Goal: Task Accomplishment & Management: Use online tool/utility

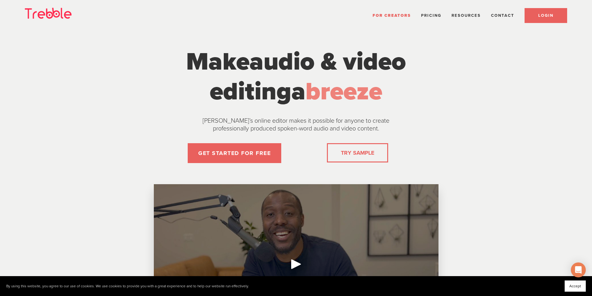
click at [549, 16] on span "LOGIN" at bounding box center [545, 15] width 15 height 5
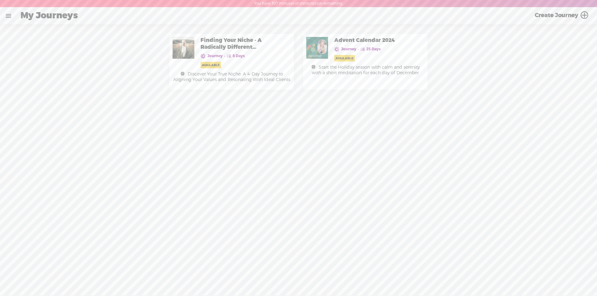
click at [8, 14] on link at bounding box center [8, 16] width 16 height 16
click at [36, 131] on div "MY LIBRARY" at bounding box center [37, 133] width 31 height 5
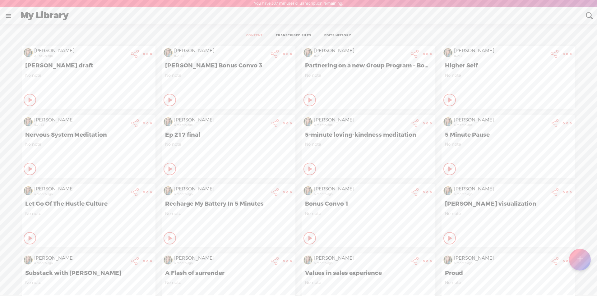
click at [576, 255] on div at bounding box center [580, 260] width 22 height 22
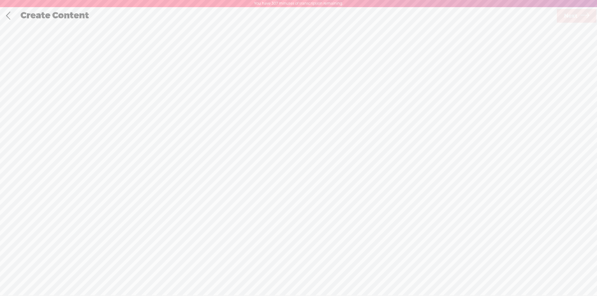
scroll to position [0, 0]
click at [254, 161] on span "Click to browse , or drag & drop your audio or video file here (File duration m…" at bounding box center [298, 174] width 158 height 63
click at [568, 16] on span "Next" at bounding box center [570, 16] width 13 height 16
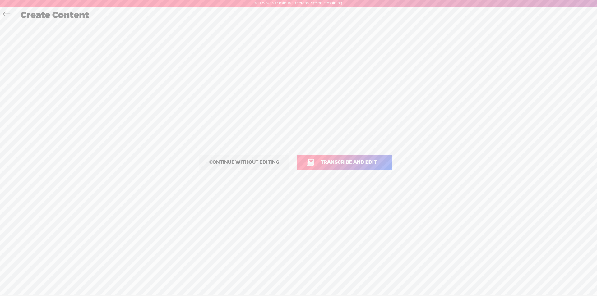
drag, startPoint x: 337, startPoint y: 163, endPoint x: 293, endPoint y: 150, distance: 46.1
click at [337, 163] on span "Transcribe and edit" at bounding box center [348, 162] width 69 height 7
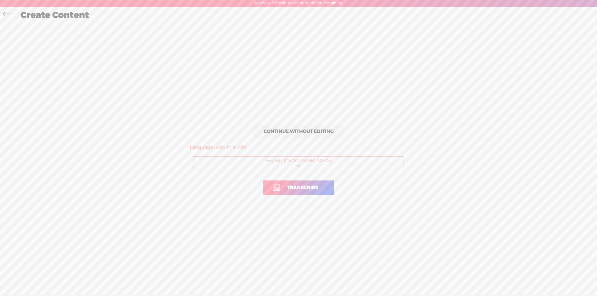
click at [295, 191] on span "Transcribe" at bounding box center [302, 187] width 44 height 7
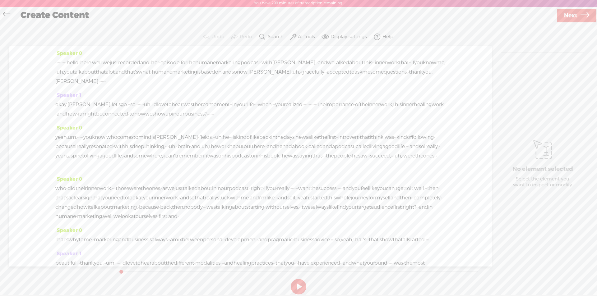
scroll to position [629, 0]
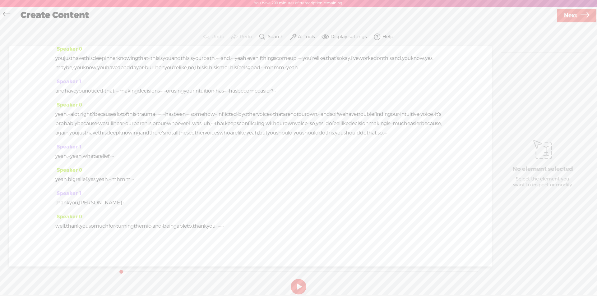
drag, startPoint x: 287, startPoint y: 226, endPoint x: 50, endPoint y: 211, distance: 237.9
click at [41, 216] on div "Speaker 0 · · · · · · · · · hello there. well, we just recorded another · episo…" at bounding box center [250, 156] width 483 height 221
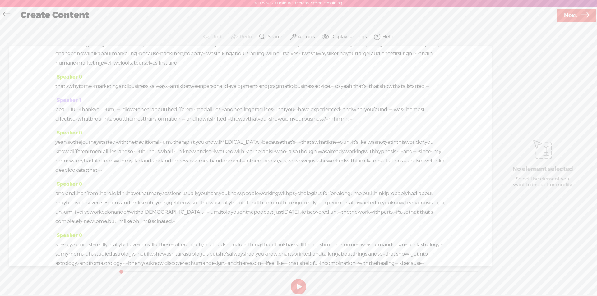
scroll to position [0, 0]
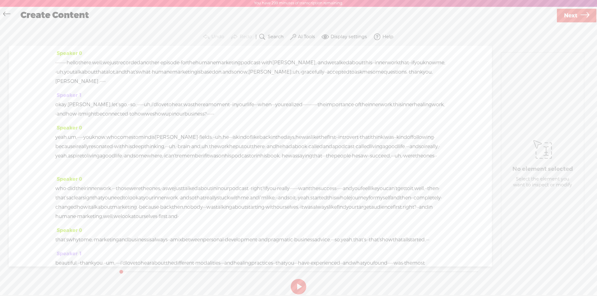
drag, startPoint x: 275, startPoint y: 226, endPoint x: 27, endPoint y: -27, distance: 353.8
click at [27, 0] on html "You have 299 minutes of transcription remaining. Upgrade to increase your limit…" at bounding box center [298, 148] width 597 height 296
click at [74, 52] on span "Speaker 0" at bounding box center [68, 53] width 27 height 7
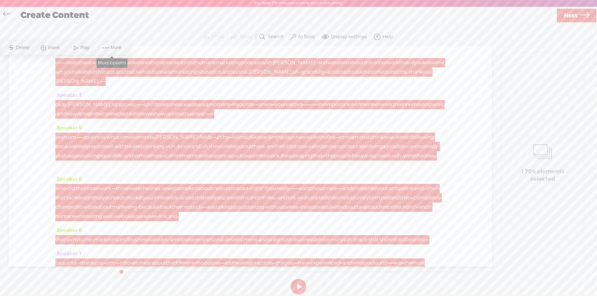
click at [106, 48] on span at bounding box center [105, 47] width 9 height 11
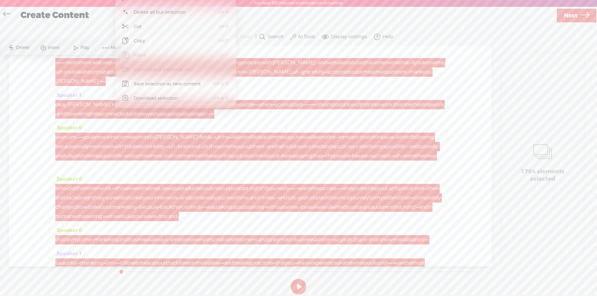
drag, startPoint x: 29, startPoint y: 66, endPoint x: 59, endPoint y: 52, distance: 33.5
click at [28, 65] on div "Speaker 0 · · · · · · · · · hello there. well, we just recorded another · episo…" at bounding box center [250, 156] width 483 height 221
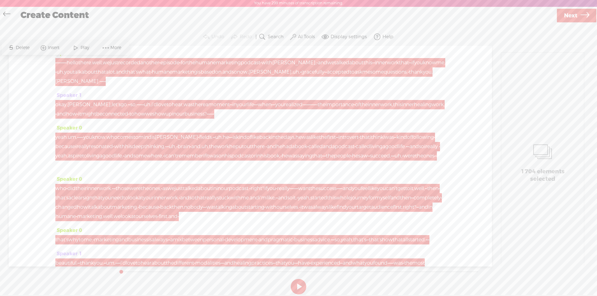
click at [17, 85] on div "Speaker 0 · · · · · · · · · hello there. well, we just recorded another · episo…" at bounding box center [250, 156] width 483 height 221
click at [147, 53] on div "Speaker 0 · · · · · · · · · hello there. well, we just recorded another · episo…" at bounding box center [250, 70] width 390 height 42
click at [29, 80] on div "Speaker 0 · · · · · · · · · hello there. well, we just recorded another · episo…" at bounding box center [250, 156] width 483 height 221
click at [160, 62] on span "·" at bounding box center [159, 62] width 1 height 9
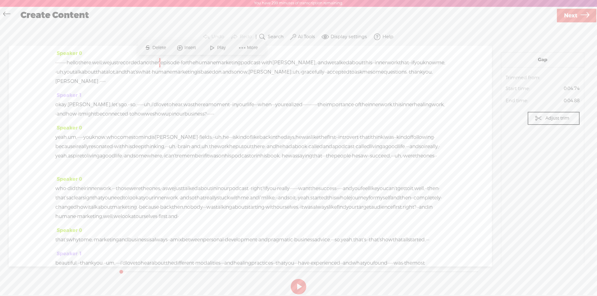
click at [76, 52] on span "Speaker 0" at bounding box center [68, 53] width 27 height 7
click at [81, 84] on span "Rename Current Speaker" at bounding box center [92, 84] width 66 height 14
type input "[PERSON_NAME]"
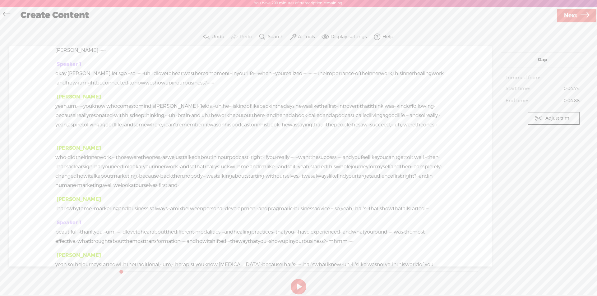
click at [68, 64] on span "Speaker 1" at bounding box center [68, 64] width 27 height 7
click at [72, 94] on span "Rename Current Speaker" at bounding box center [92, 95] width 66 height 14
type input "[PERSON_NAME]"
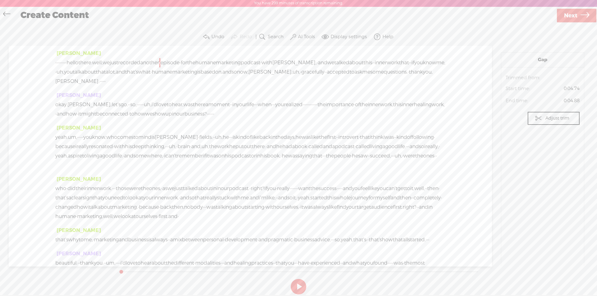
drag, startPoint x: 57, startPoint y: 54, endPoint x: 163, endPoint y: 154, distance: 146.6
click at [163, 154] on div "[PERSON_NAME] · · · · · · · · · hello there. well, we just recorded another · e…" at bounding box center [250, 156] width 483 height 221
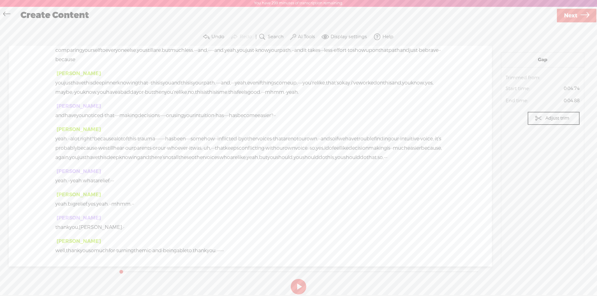
scroll to position [629, 0]
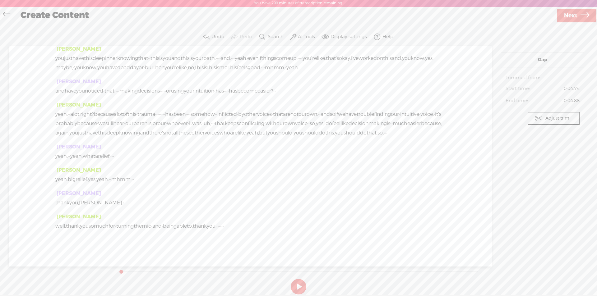
drag, startPoint x: 289, startPoint y: 227, endPoint x: 46, endPoint y: 184, distance: 246.8
click at [46, 184] on div "[PERSON_NAME] · · · · · · · · · hello there. well, we just recorded another · e…" at bounding box center [250, 156] width 483 height 221
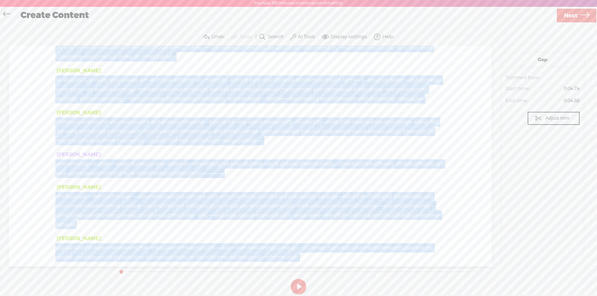
scroll to position [0, 0]
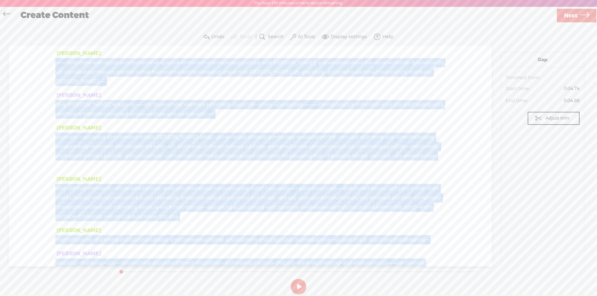
drag, startPoint x: 271, startPoint y: 227, endPoint x: 18, endPoint y: -14, distance: 348.8
click at [18, 0] on html "You have 299 minutes of transcription remaining. Upgrade to increase your limit…" at bounding box center [298, 148] width 597 height 296
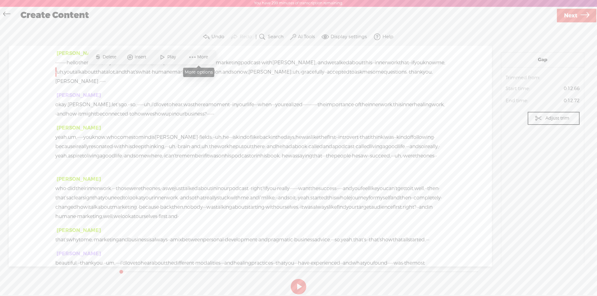
click at [193, 55] on span at bounding box center [192, 57] width 9 height 11
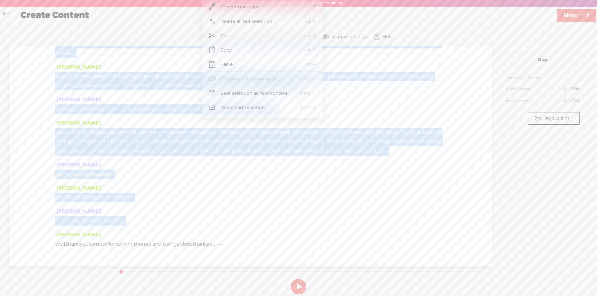
scroll to position [629, 0]
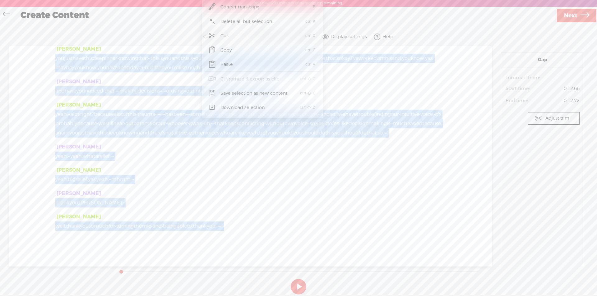
drag, startPoint x: 57, startPoint y: 61, endPoint x: 292, endPoint y: 225, distance: 287.1
click at [292, 225] on div "[PERSON_NAME] · · · · · · · · · hello there. well, we just recorded another · e…" at bounding box center [250, 156] width 483 height 221
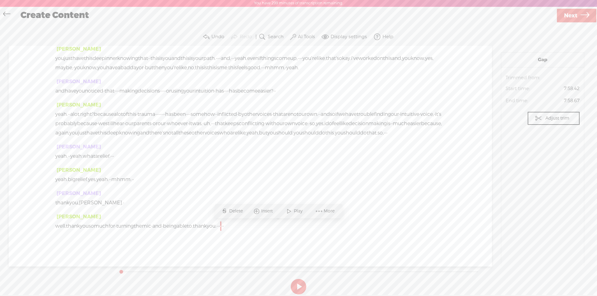
click at [578, 11] on link "Next" at bounding box center [576, 16] width 39 height 14
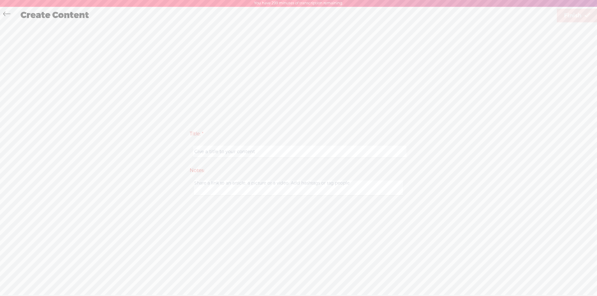
click at [216, 152] on input "text" at bounding box center [299, 152] width 213 height 12
type input "[PERSON_NAME]"
drag, startPoint x: 572, startPoint y: 13, endPoint x: 535, endPoint y: 1, distance: 39.5
click at [572, 13] on span "Finish" at bounding box center [572, 16] width 17 height 16
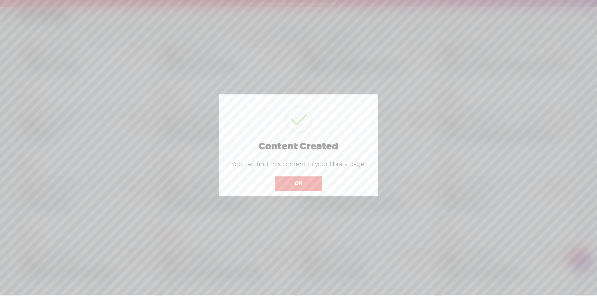
click at [290, 186] on button "OK" at bounding box center [298, 184] width 47 height 14
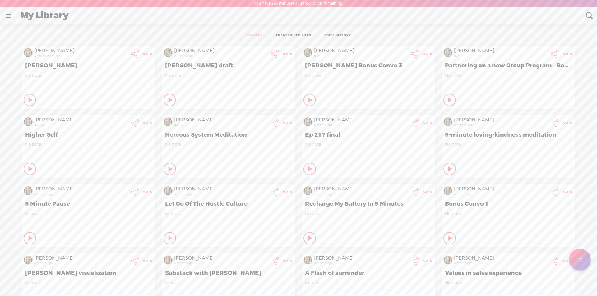
click at [143, 51] on t at bounding box center [147, 54] width 9 height 9
click at [111, 145] on link "Download Transcript" at bounding box center [108, 146] width 71 height 14
click at [32, 133] on span "Download .txt file" at bounding box center [33, 132] width 50 height 14
